Goal: Task Accomplishment & Management: Manage account settings

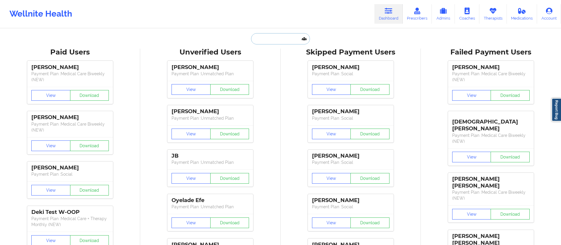
click at [256, 41] on input "text" at bounding box center [280, 38] width 59 height 11
paste input "[PERSON_NAME]"
type input "[PERSON_NAME]"
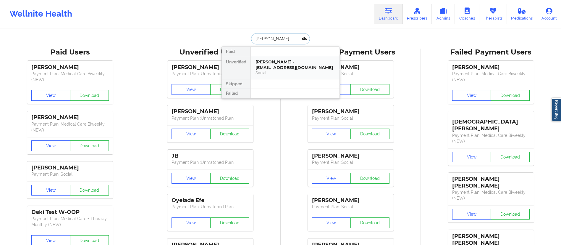
click at [264, 63] on div "[PERSON_NAME] - [EMAIL_ADDRESS][DOMAIN_NAME]" at bounding box center [295, 64] width 79 height 11
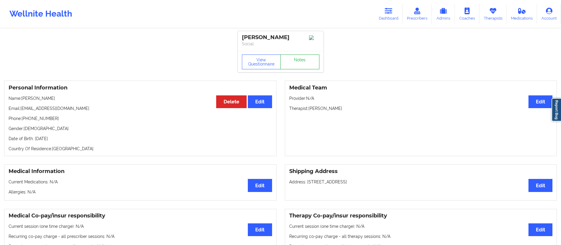
click at [300, 64] on link "Notes" at bounding box center [299, 61] width 39 height 15
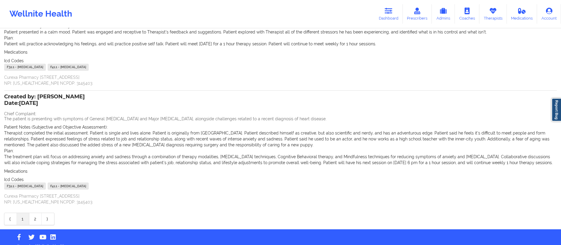
scroll to position [87, 0]
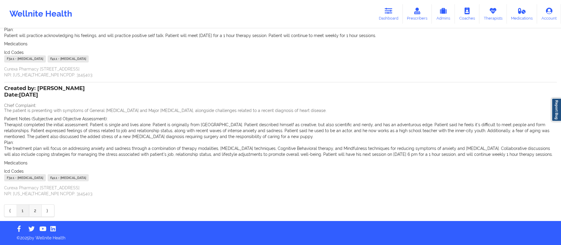
click at [38, 211] on link "2" at bounding box center [35, 210] width 12 height 12
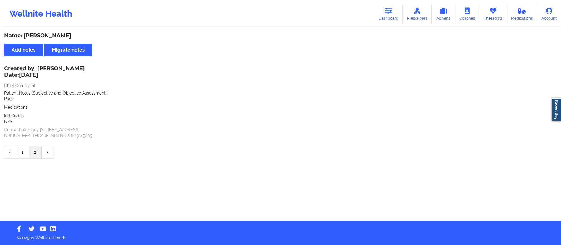
scroll to position [0, 0]
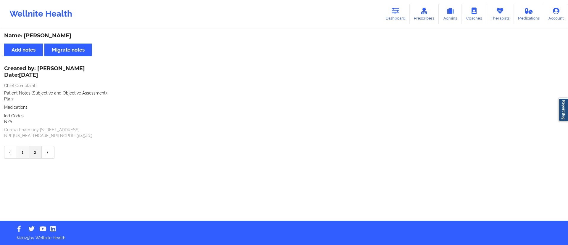
click at [22, 151] on link "1" at bounding box center [23, 152] width 12 height 12
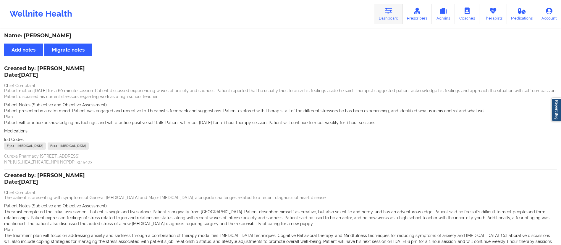
click at [393, 14] on link "Dashboard" at bounding box center [388, 14] width 28 height 20
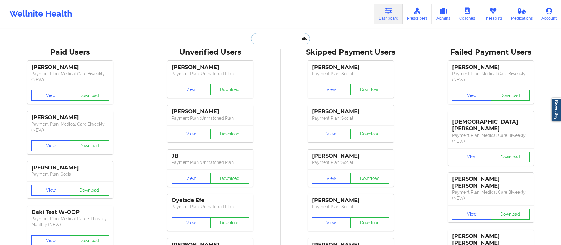
click at [295, 38] on input "text" at bounding box center [280, 38] width 59 height 11
paste input "[PERSON_NAME]"
type input "[PERSON_NAME]"
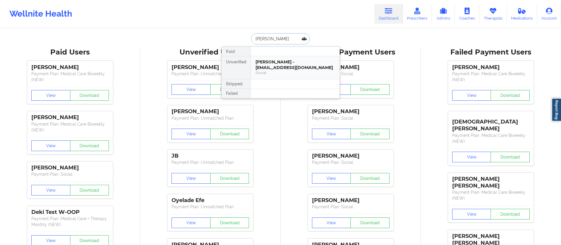
click at [272, 67] on div "[PERSON_NAME] - [EMAIL_ADDRESS][DOMAIN_NAME]" at bounding box center [295, 64] width 79 height 11
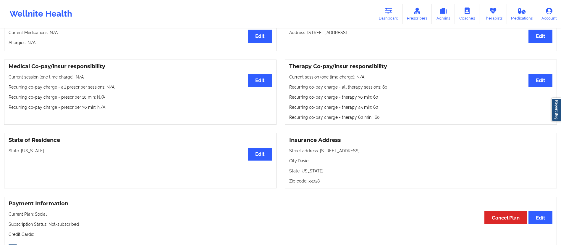
scroll to position [147, 0]
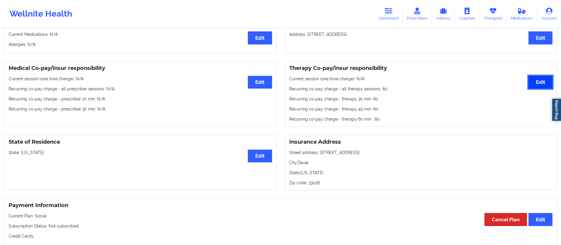
click at [537, 83] on button "Edit" at bounding box center [541, 82] width 24 height 13
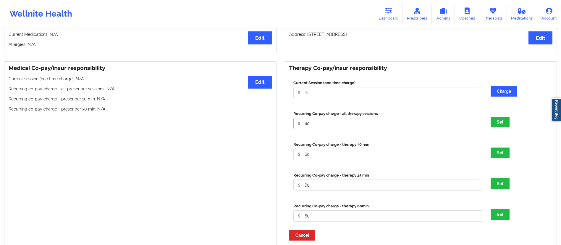
drag, startPoint x: 322, startPoint y: 128, endPoint x: 306, endPoint y: 122, distance: 17.6
click at [301, 98] on input "60" at bounding box center [387, 92] width 189 height 11
type input "0"
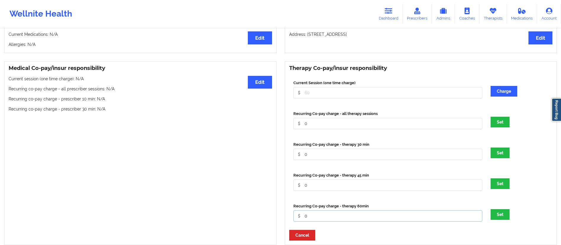
type input "0"
click at [491, 209] on button "Set" at bounding box center [500, 214] width 19 height 11
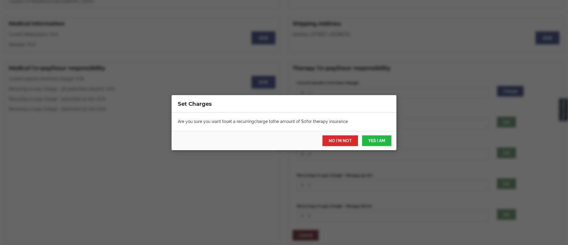
click at [315, 128] on div "Are you sure you want to set a recurring charge to the amount of $ 0 for therap…" at bounding box center [284, 121] width 225 height 18
click at [376, 141] on button "YES I AM" at bounding box center [376, 140] width 29 height 11
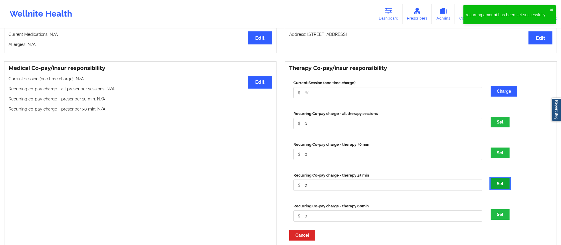
click at [499, 185] on button "Set" at bounding box center [500, 183] width 19 height 11
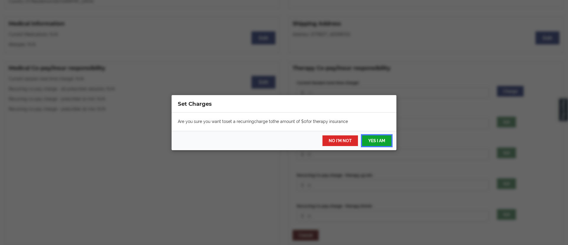
click at [380, 138] on button "YES I AM" at bounding box center [376, 140] width 29 height 11
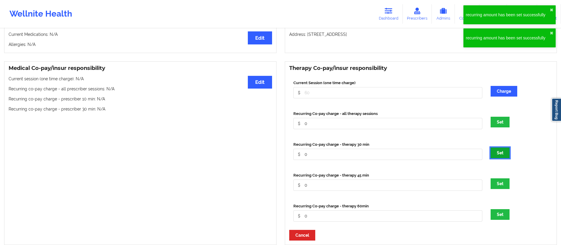
click at [495, 156] on button "Set" at bounding box center [500, 152] width 19 height 11
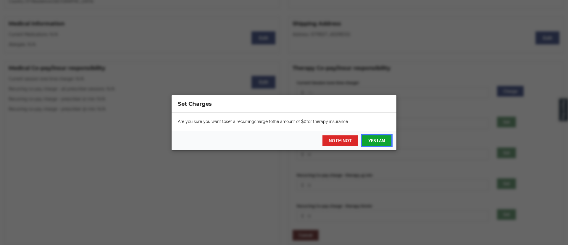
click at [383, 141] on button "YES I AM" at bounding box center [376, 140] width 29 height 11
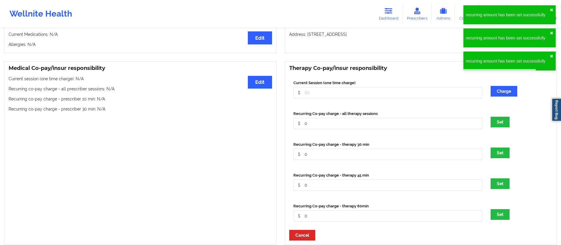
click at [512, 124] on div "Set" at bounding box center [520, 122] width 66 height 11
click at [503, 125] on button "Set" at bounding box center [500, 122] width 19 height 11
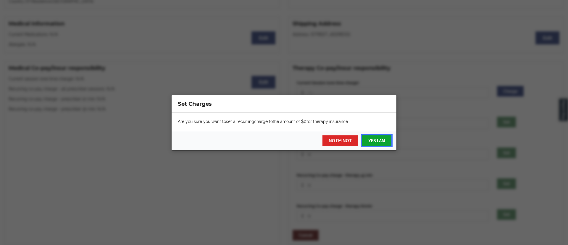
click at [385, 144] on button "YES I AM" at bounding box center [376, 140] width 29 height 11
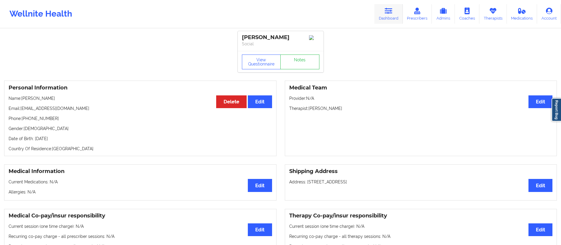
click at [386, 21] on link "Dashboard" at bounding box center [388, 14] width 28 height 20
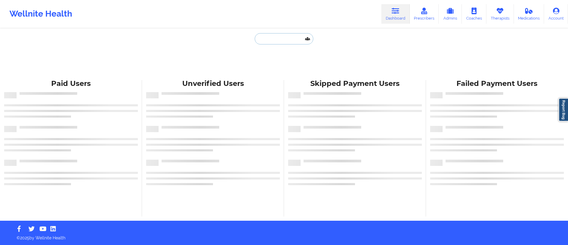
click at [287, 33] on input "text" at bounding box center [284, 38] width 59 height 11
paste input "Yuki"
type input "Yuki"
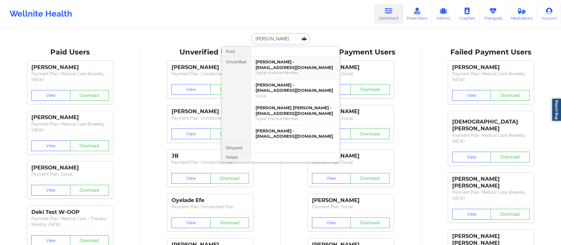
click at [298, 72] on div "Digital Practice Member" at bounding box center [295, 72] width 79 height 5
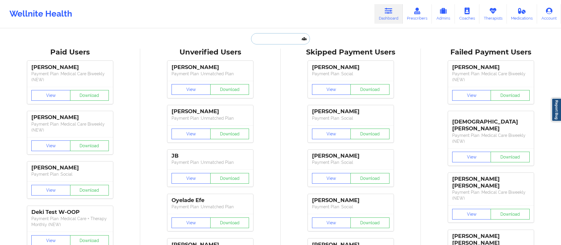
click at [274, 41] on input "text" at bounding box center [280, 38] width 59 height 11
paste input "Yuki"
type input "Yuki"
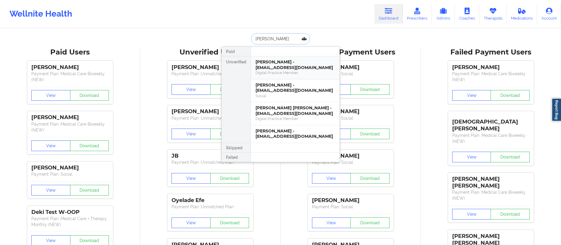
click at [274, 63] on div "Yuki Segawa - segawayuki02@gmail.com" at bounding box center [295, 64] width 79 height 11
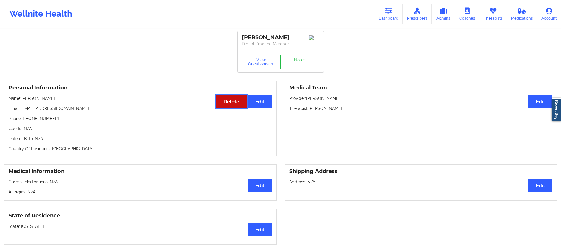
click at [225, 98] on button "Delete" at bounding box center [231, 101] width 30 height 13
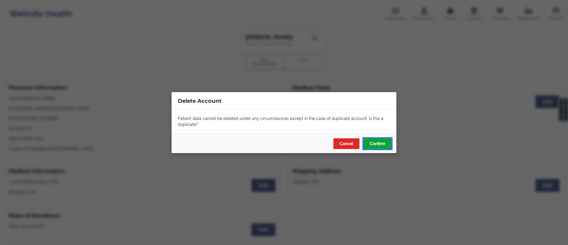
click at [381, 139] on button "Confirm" at bounding box center [378, 143] width 28 height 11
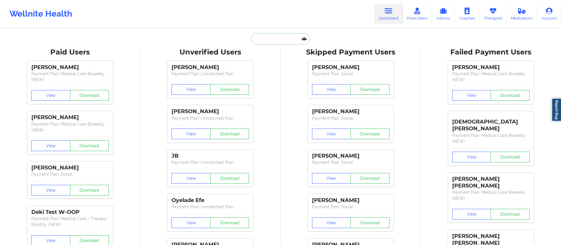
click at [275, 38] on input "text" at bounding box center [280, 38] width 59 height 11
paste input "Eff"
type input "Eff"
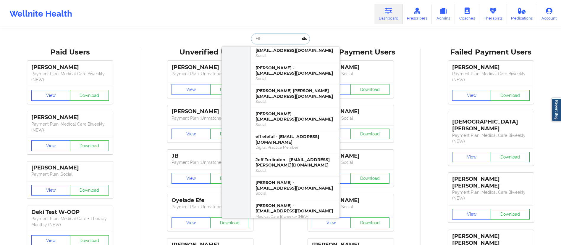
scroll to position [266, 0]
click at [284, 144] on div "Digital Practice Member" at bounding box center [295, 146] width 79 height 5
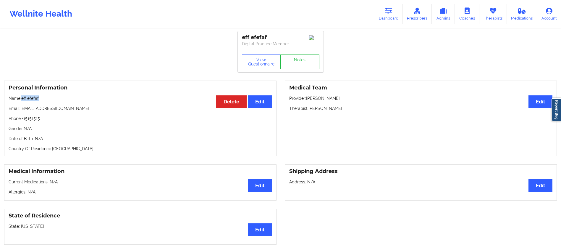
drag, startPoint x: 22, startPoint y: 101, endPoint x: 60, endPoint y: 100, distance: 37.9
click at [60, 100] on p "Name: eff efefaf" at bounding box center [141, 98] width 264 height 6
copy p "eff efefaf"
click at [230, 105] on button "Delete" at bounding box center [231, 101] width 30 height 13
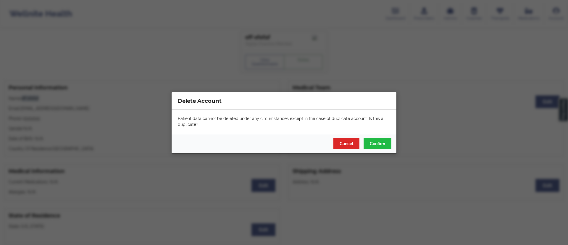
click at [203, 165] on div "Delete Account Patient data cannot be deleted under any circumstances except in…" at bounding box center [284, 122] width 568 height 245
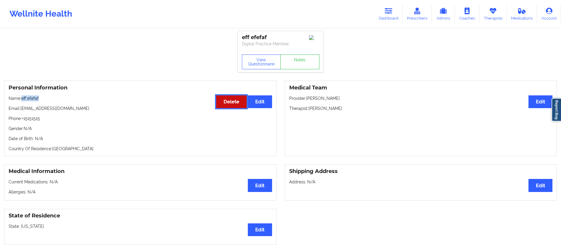
click at [232, 103] on button "Delete" at bounding box center [231, 101] width 30 height 13
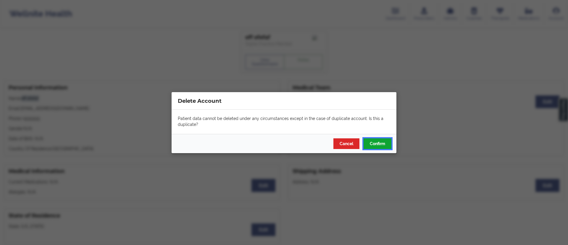
click at [385, 146] on button "Confirm" at bounding box center [378, 143] width 28 height 11
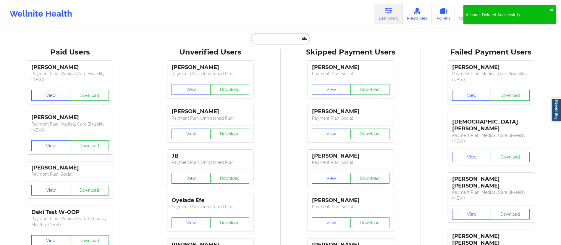
click at [274, 37] on input "text" at bounding box center [280, 38] width 59 height 11
paste input "eff efefaf"
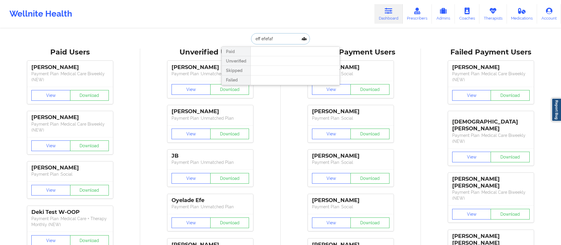
click at [278, 38] on input "eff efefaf" at bounding box center [280, 38] width 59 height 11
drag, startPoint x: 261, startPoint y: 37, endPoint x: 287, endPoint y: 38, distance: 26.3
click at [287, 38] on input "eff efefaf" at bounding box center [280, 38] width 59 height 11
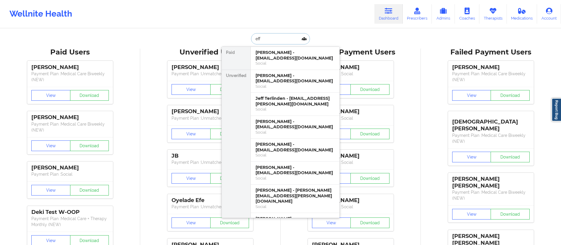
type input "eff"
